Goal: Information Seeking & Learning: Learn about a topic

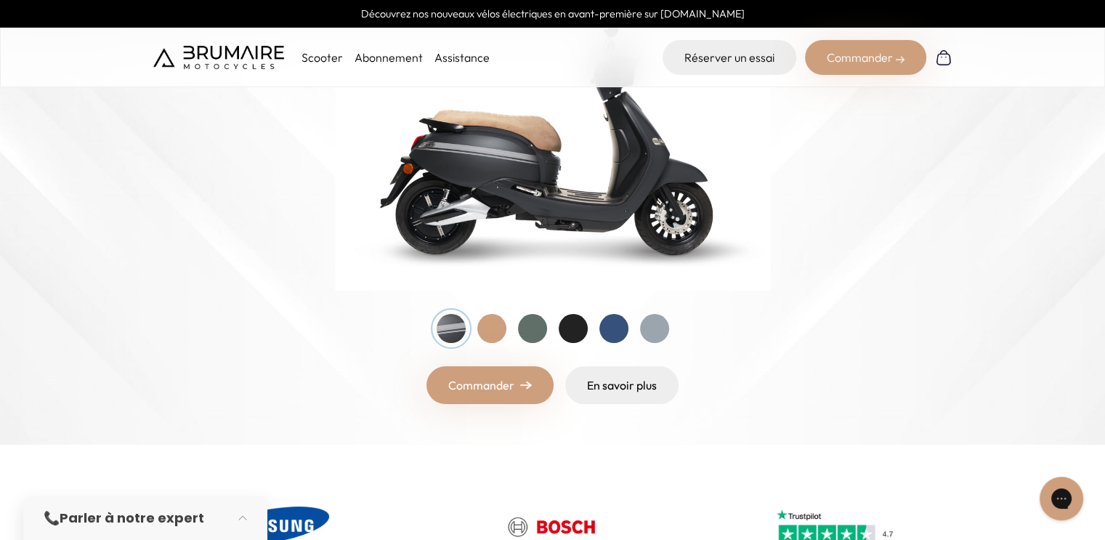
scroll to position [256, 0]
click at [491, 323] on div at bounding box center [491, 328] width 29 height 29
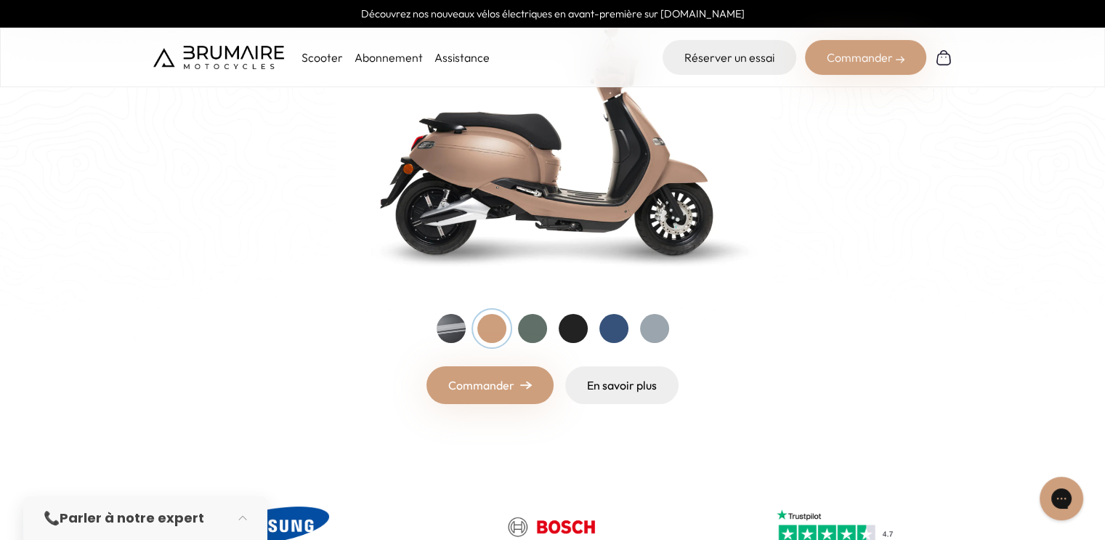
click at [532, 327] on div at bounding box center [532, 328] width 29 height 29
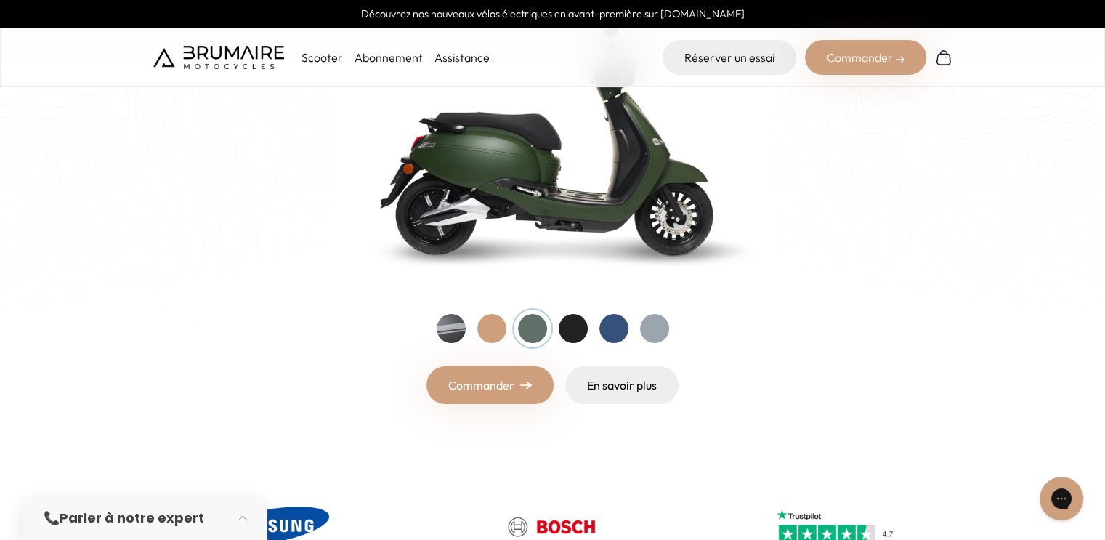
click at [562, 328] on div at bounding box center [573, 328] width 29 height 29
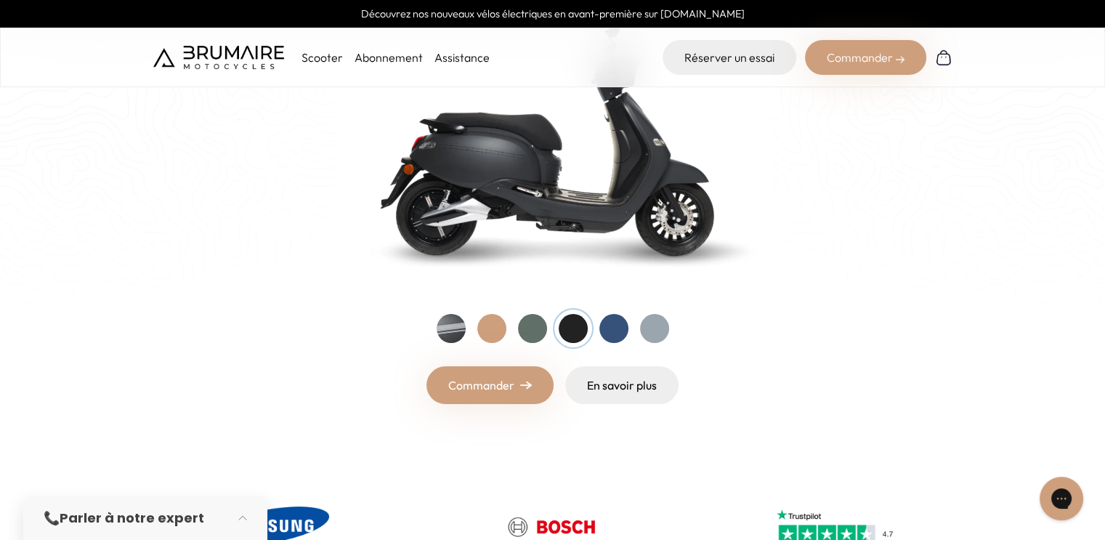
click at [562, 328] on div at bounding box center [573, 328] width 29 height 29
click at [447, 331] on div at bounding box center [451, 328] width 29 height 29
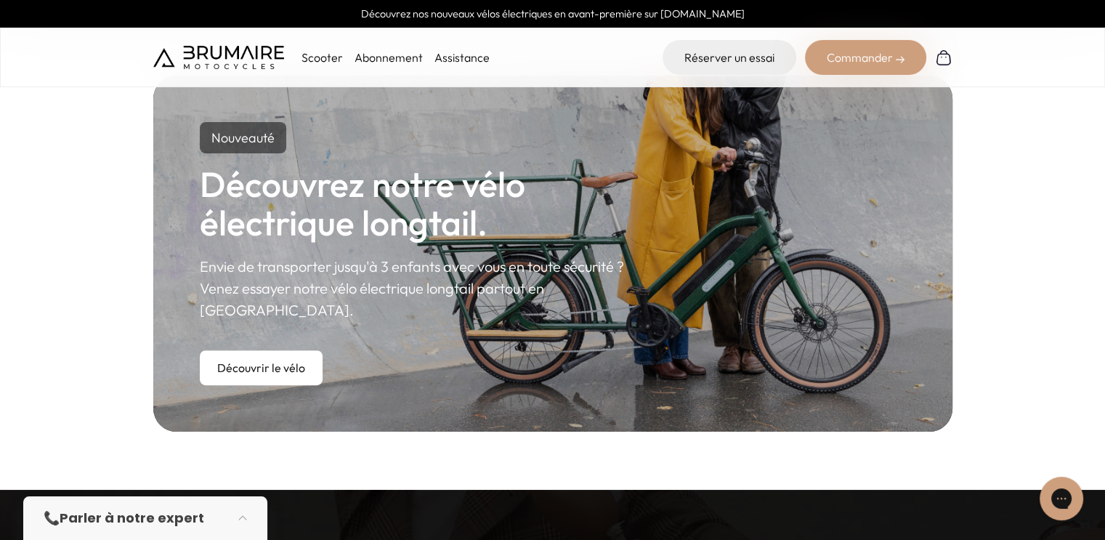
scroll to position [811, 0]
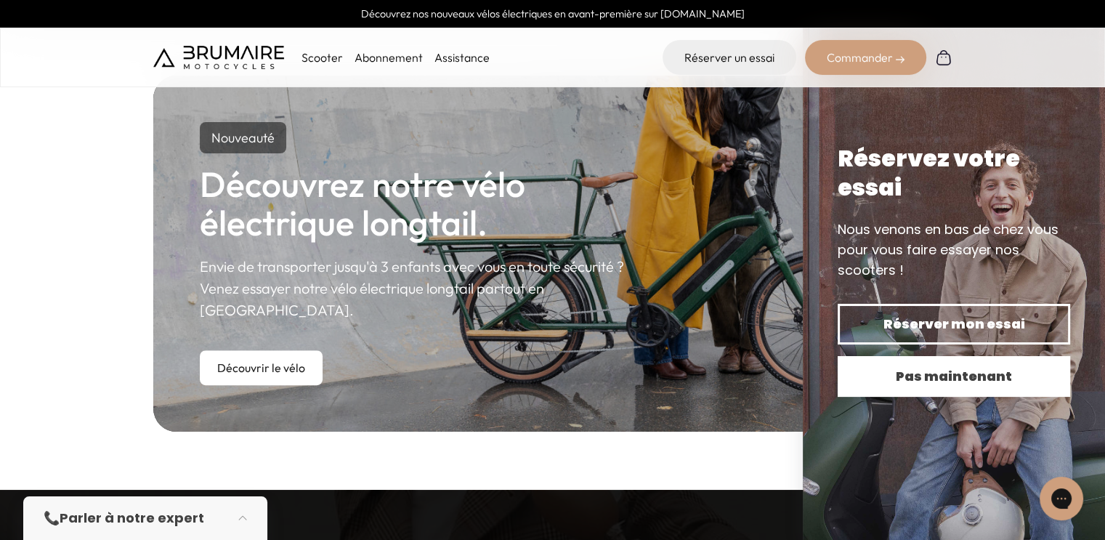
click at [918, 364] on button "Pas maintenant" at bounding box center [954, 376] width 233 height 41
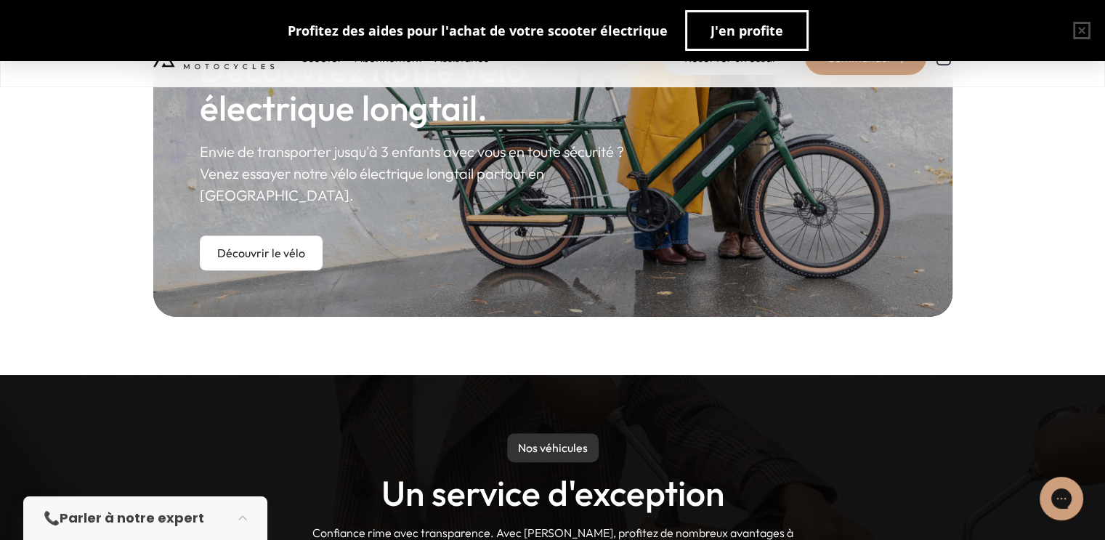
scroll to position [910, 0]
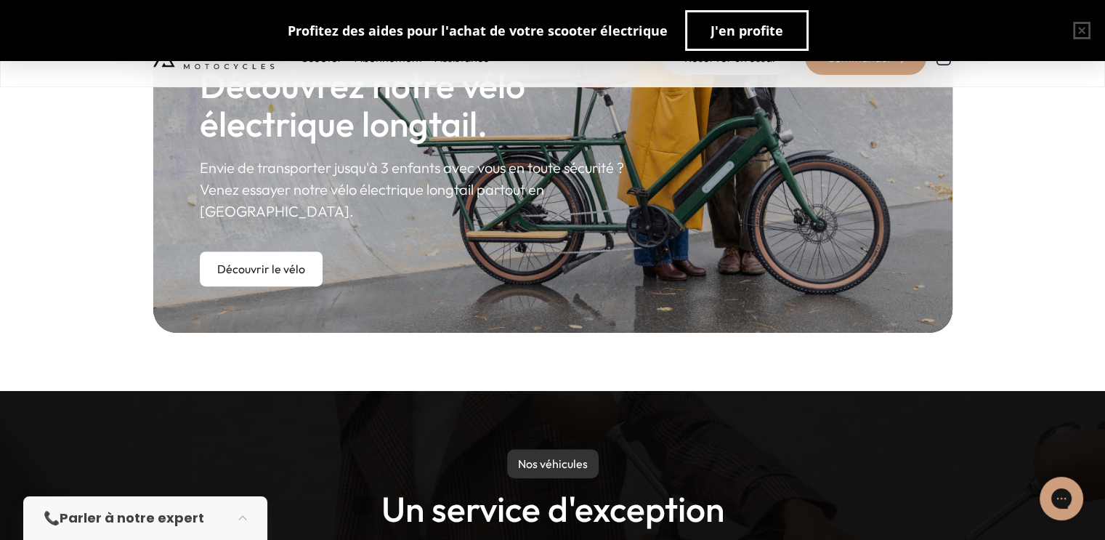
click at [383, 60] on link "Abonnement" at bounding box center [389, 57] width 68 height 15
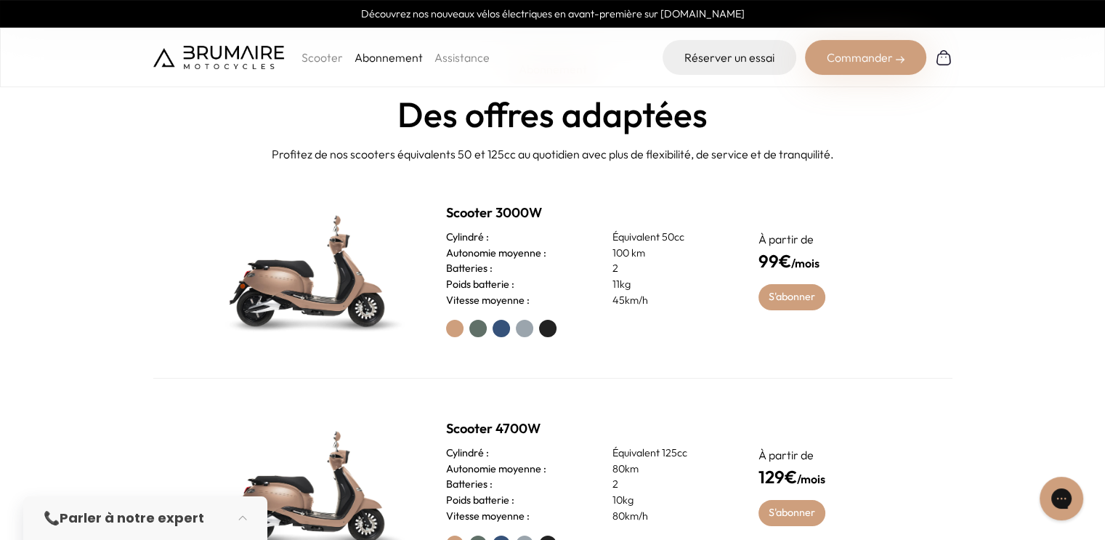
scroll to position [532, 0]
click at [630, 236] on p "Équivalent 50cc" at bounding box center [667, 238] width 111 height 16
drag, startPoint x: 630, startPoint y: 236, endPoint x: 618, endPoint y: 252, distance: 19.8
click at [618, 252] on div "Scooter 3000W Cylindré : Équivalent 50cc Autonomie moyenne : 100 km Batteries :…" at bounding box center [585, 270] width 278 height 134
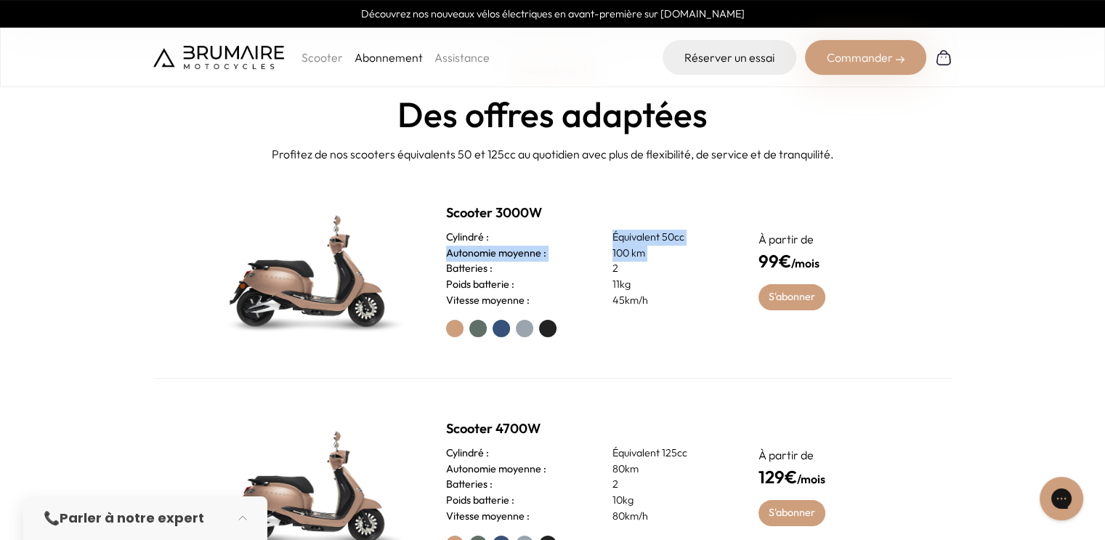
click at [618, 252] on p "100 km" at bounding box center [667, 254] width 111 height 16
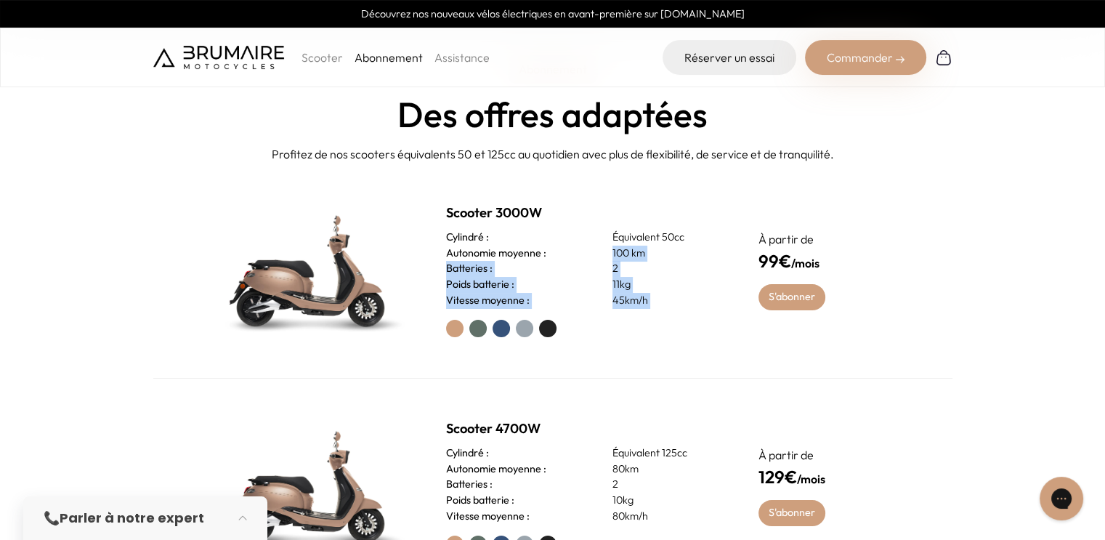
drag, startPoint x: 618, startPoint y: 252, endPoint x: 638, endPoint y: 311, distance: 62.0
click at [638, 311] on div "Scooter 3000W Cylindré : Équivalent 50cc Autonomie moyenne : 100 km Batteries :…" at bounding box center [585, 270] width 278 height 134
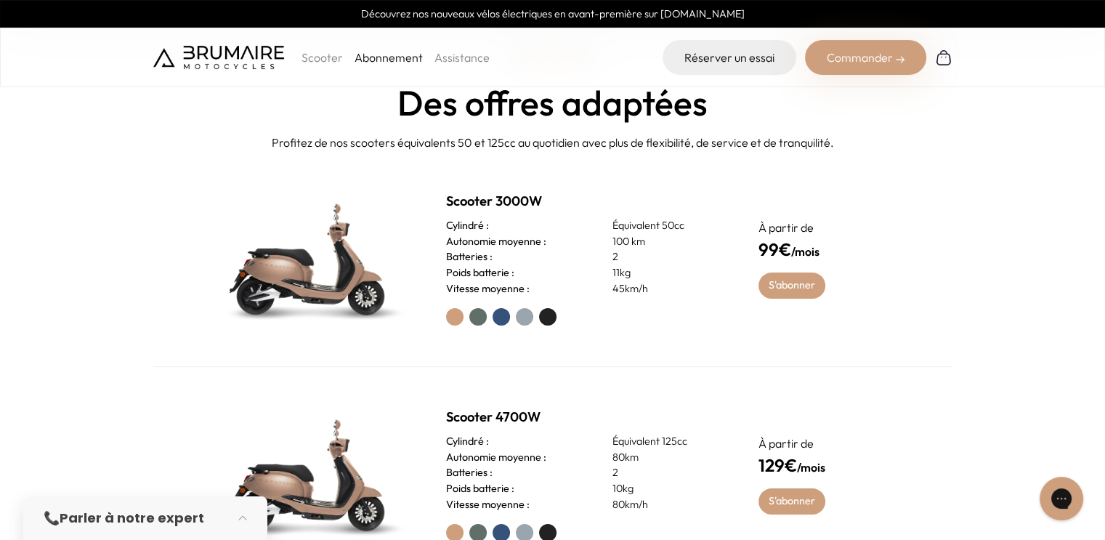
scroll to position [543, 0]
click at [475, 313] on label at bounding box center [477, 316] width 17 height 17
click at [497, 316] on label at bounding box center [501, 316] width 17 height 17
click at [525, 323] on label at bounding box center [524, 316] width 17 height 17
click at [555, 313] on label at bounding box center [547, 316] width 17 height 17
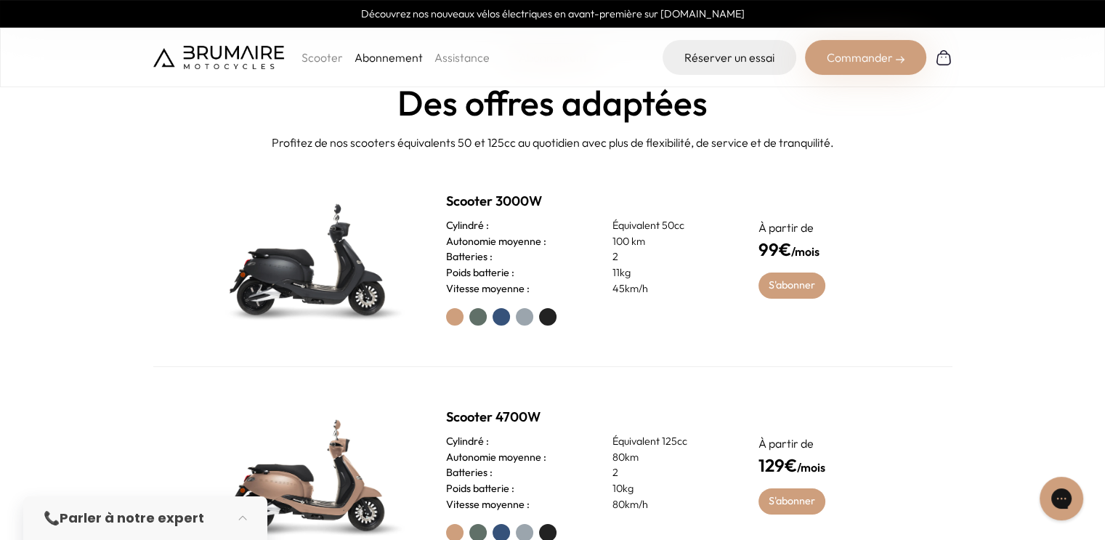
click at [523, 316] on label at bounding box center [524, 316] width 17 height 17
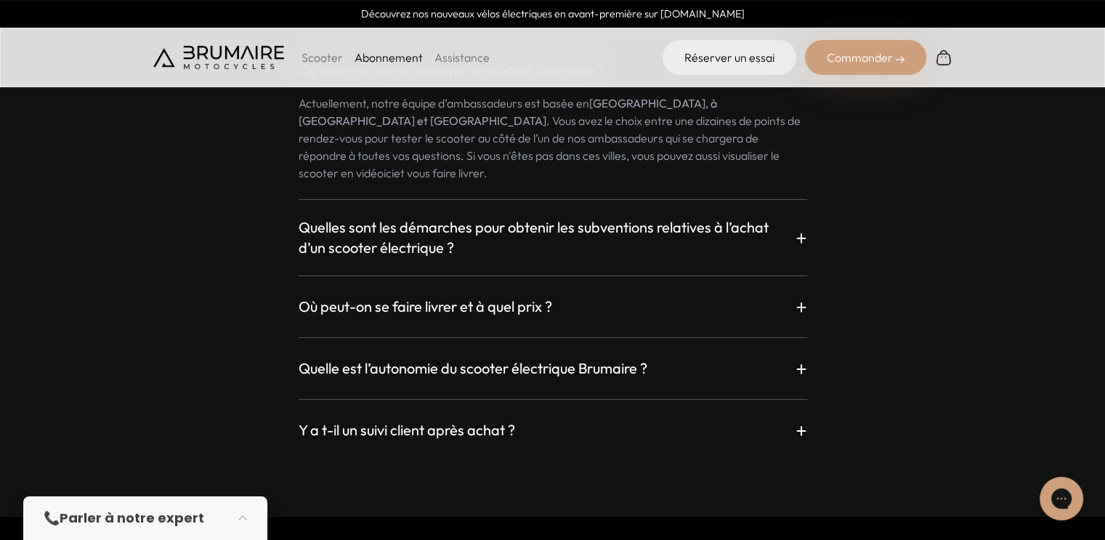
scroll to position [2544, 0]
click at [727, 216] on h3 "Quelles sont les démarches pour obtenir les subventions relatives à l’achat d’u…" at bounding box center [547, 236] width 497 height 41
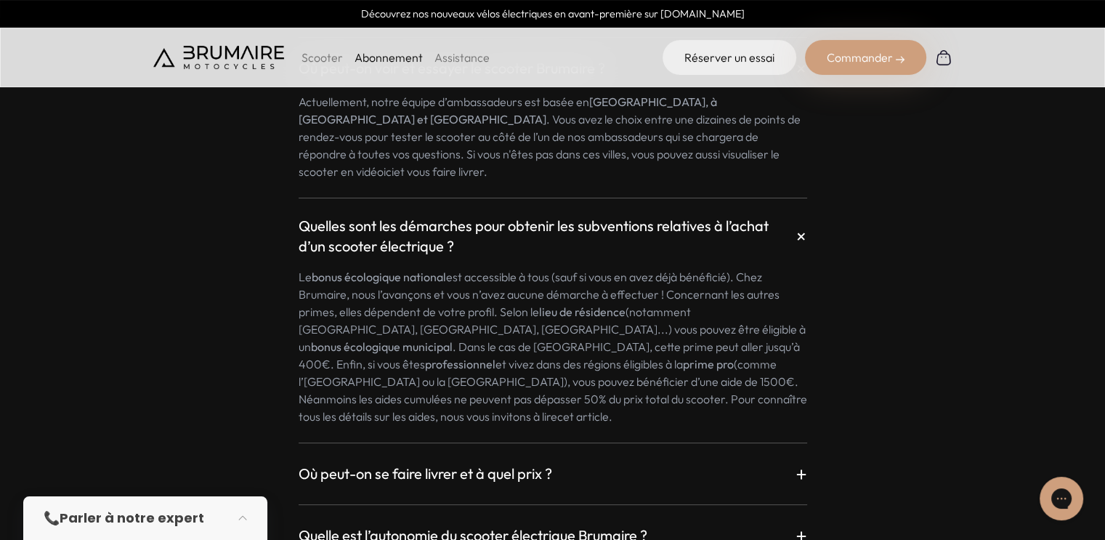
click at [727, 216] on h3 "Quelles sont les démarches pour obtenir les subventions relatives à l’achat d’u…" at bounding box center [547, 236] width 497 height 41
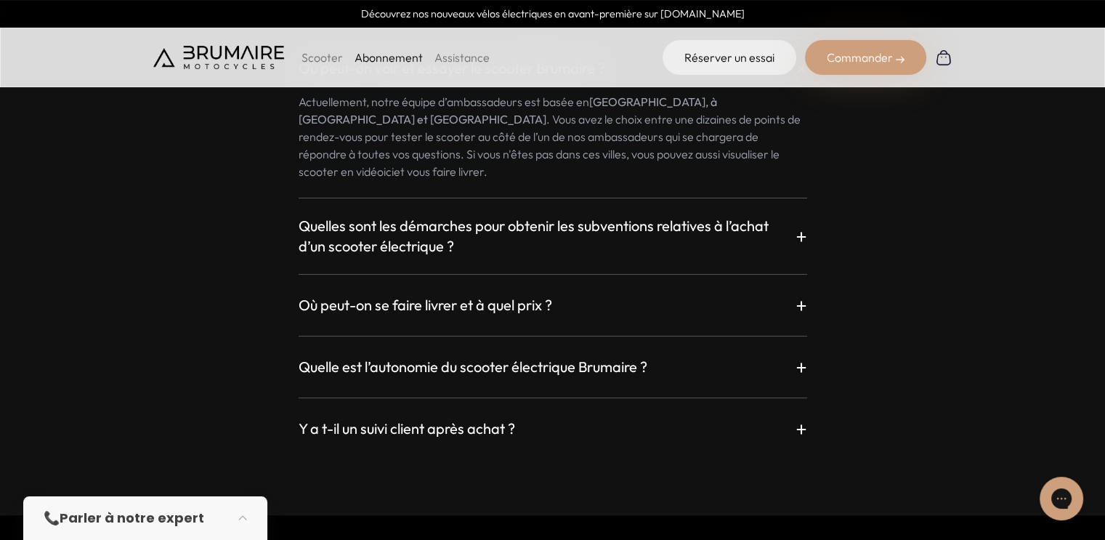
click at [698, 304] on div "Où peut-on voir et essayer le scooter Brumaire ? + Actuellement, notre équipe d…" at bounding box center [552, 231] width 799 height 422
click at [735, 292] on div "Où peut-on se faire livrer et à quel prix ? +" at bounding box center [553, 305] width 509 height 26
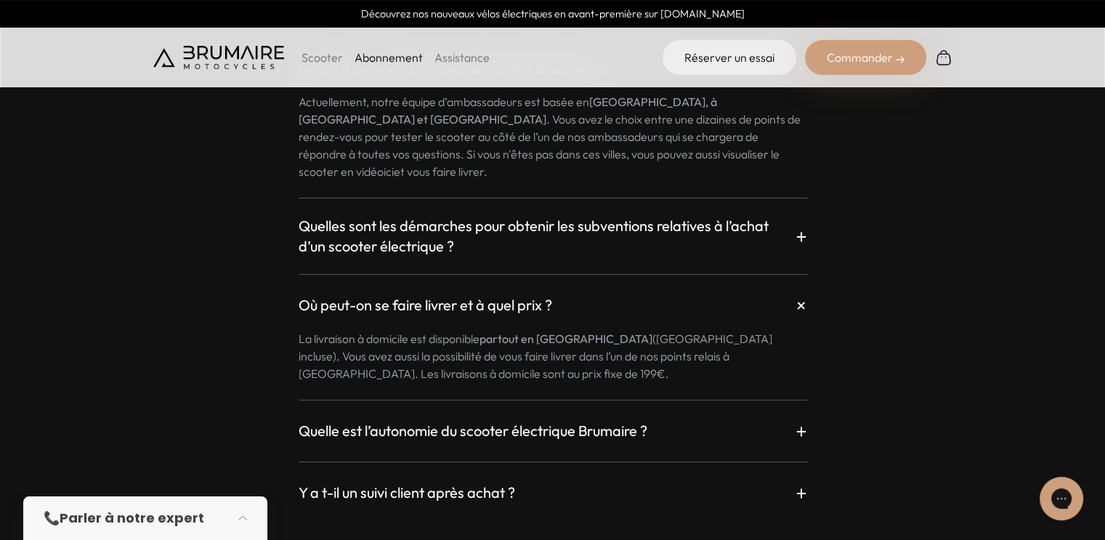
click at [735, 292] on div "Où peut-on se faire livrer et à quel prix ? +" at bounding box center [553, 305] width 509 height 26
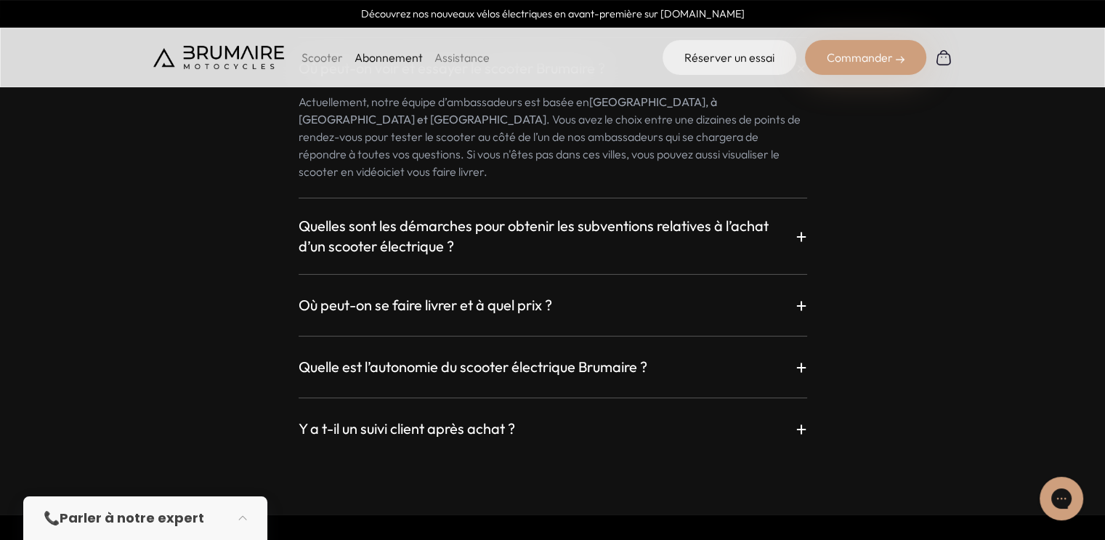
click at [706, 354] on div "Quelle est l’autonomie du scooter électrique Brumaire ? +" at bounding box center [553, 367] width 509 height 26
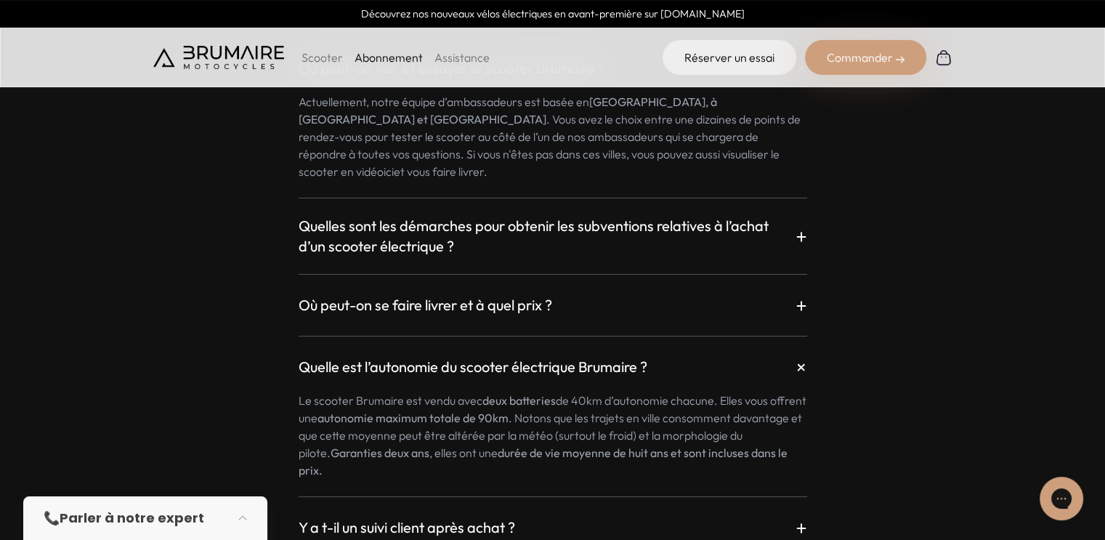
click at [706, 354] on div "Quelle est l’autonomie du scooter électrique Brumaire ? +" at bounding box center [553, 367] width 509 height 26
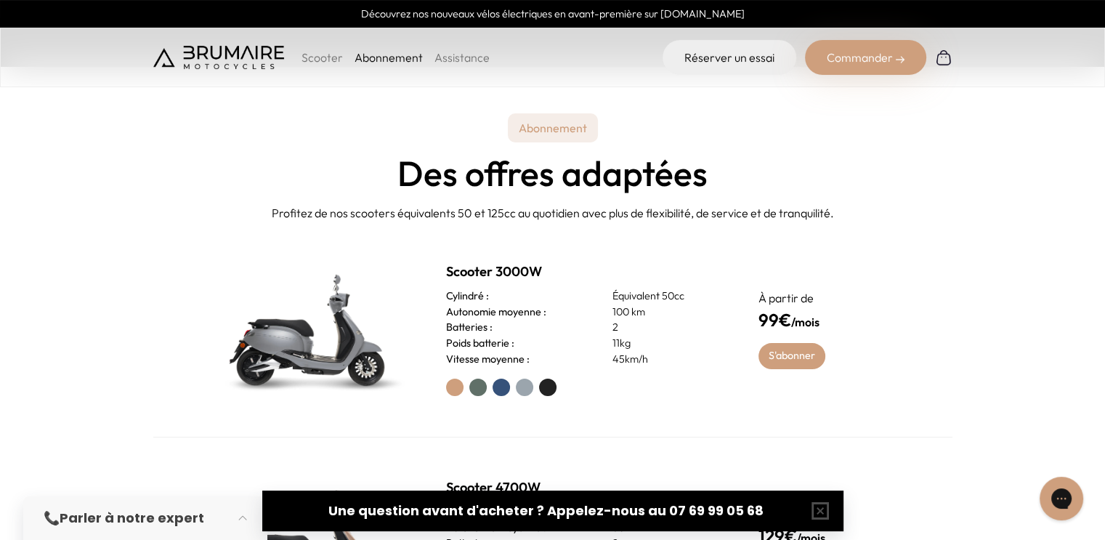
scroll to position [551, 0]
